Goal: Transaction & Acquisition: Obtain resource

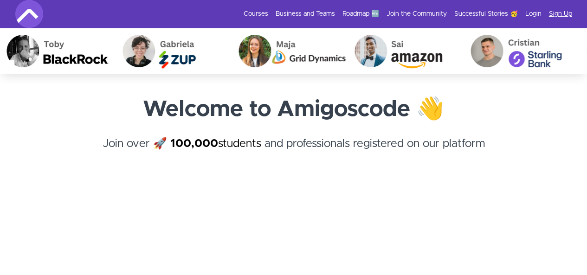
click at [562, 13] on link "Sign Up" at bounding box center [560, 13] width 23 height 9
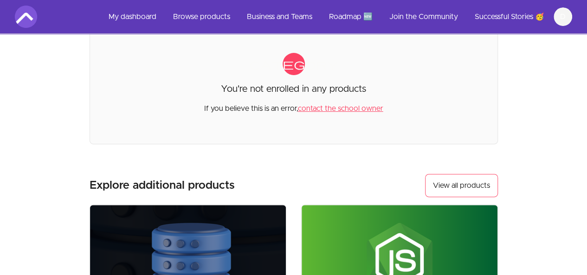
scroll to position [85, 0]
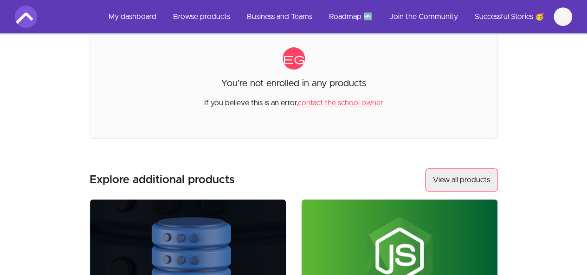
click at [443, 178] on link "View all products" at bounding box center [461, 179] width 73 height 23
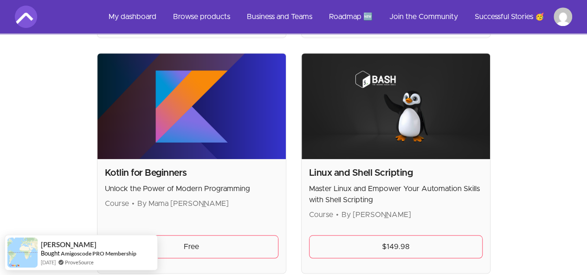
scroll to position [2060, 0]
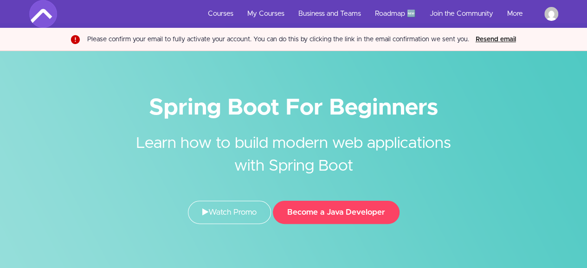
click at [493, 37] on button "Resend email" at bounding box center [496, 39] width 46 height 10
